Goal: Book appointment/travel/reservation

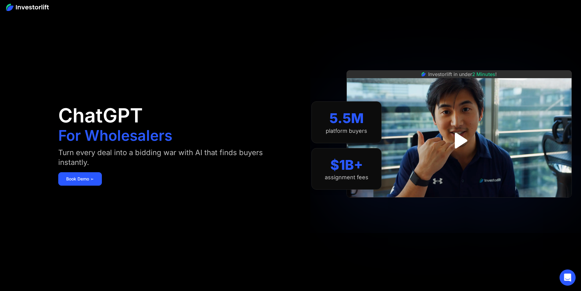
click at [568, 274] on icon "Open Intercom Messenger" at bounding box center [568, 277] width 8 height 8
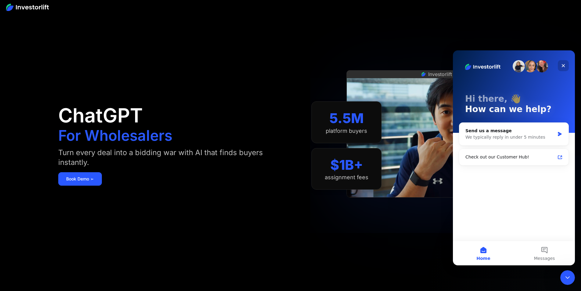
click at [565, 65] on icon "Close" at bounding box center [563, 65] width 5 height 5
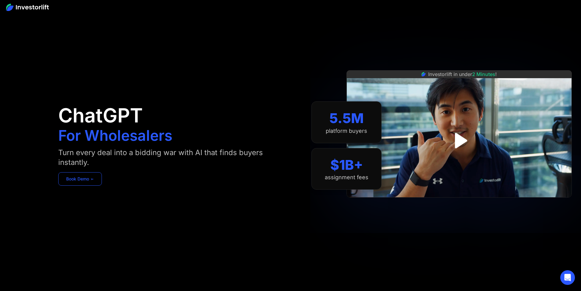
click at [102, 180] on link "Book Demo ➢" at bounding box center [80, 178] width 44 height 13
